Goal: Navigation & Orientation: Find specific page/section

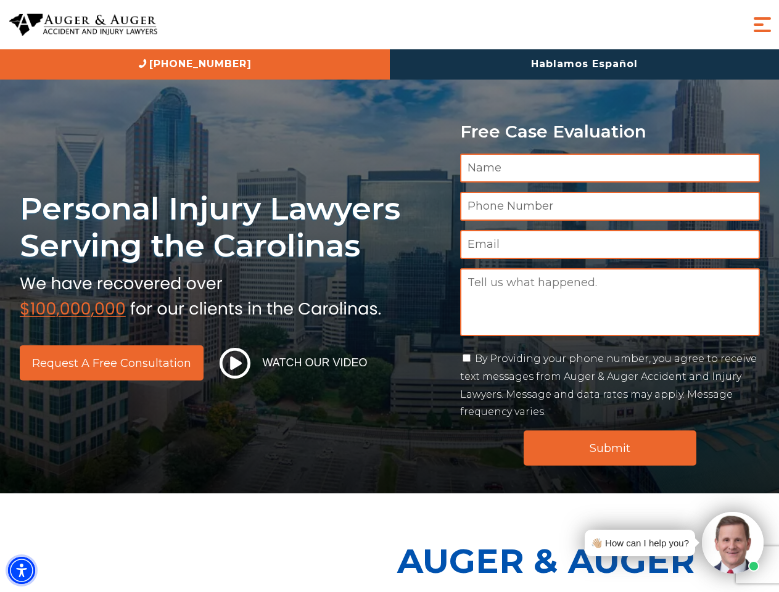
click at [22, 570] on img "Accessibility Menu" at bounding box center [21, 570] width 27 height 27
